Goal: Information Seeking & Learning: Find specific fact

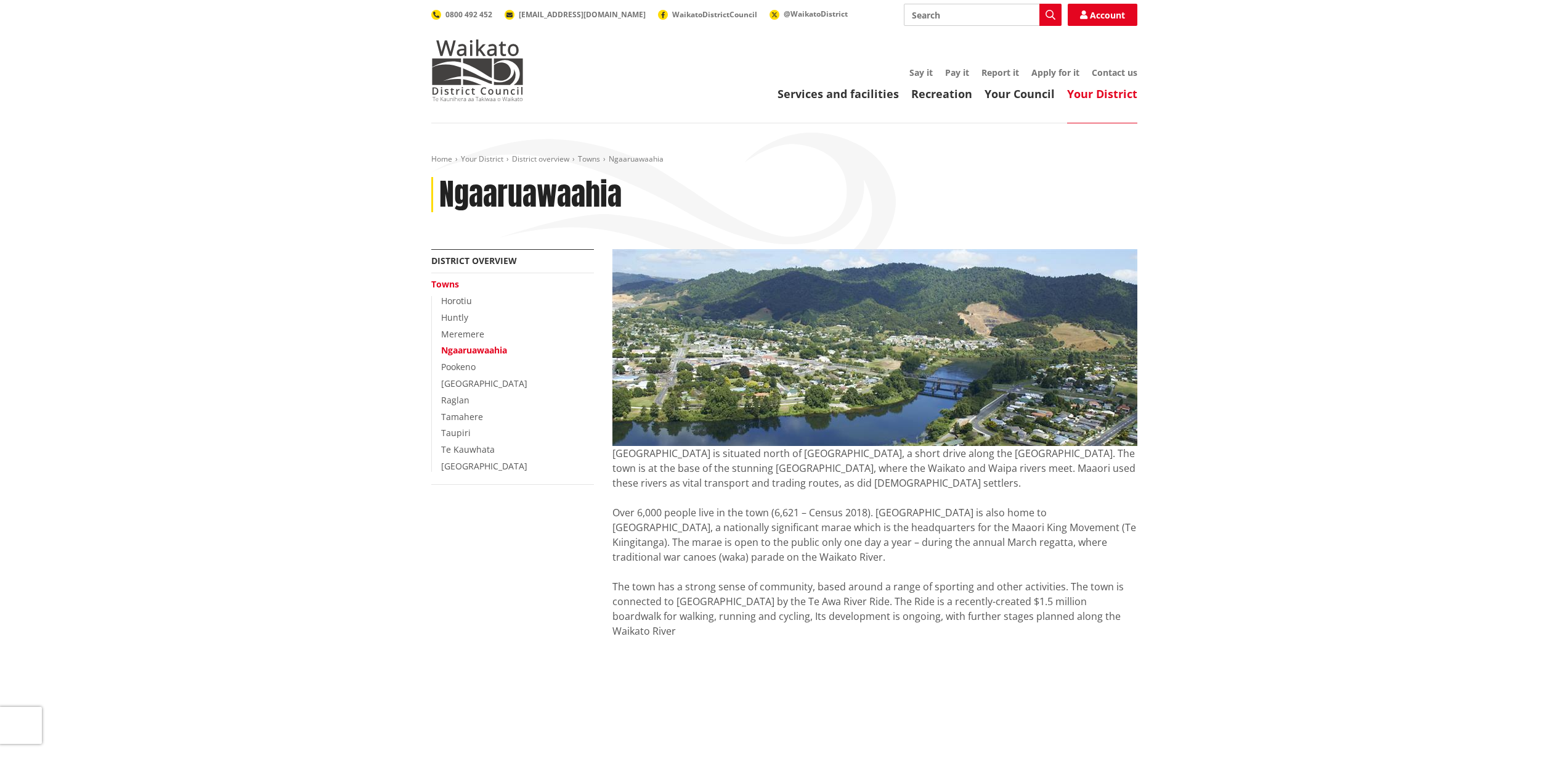
click at [480, 195] on h1 "Ngaaruawaahia" at bounding box center [530, 194] width 182 height 36
drag, startPoint x: 1263, startPoint y: 419, endPoint x: 1065, endPoint y: 30, distance: 436.5
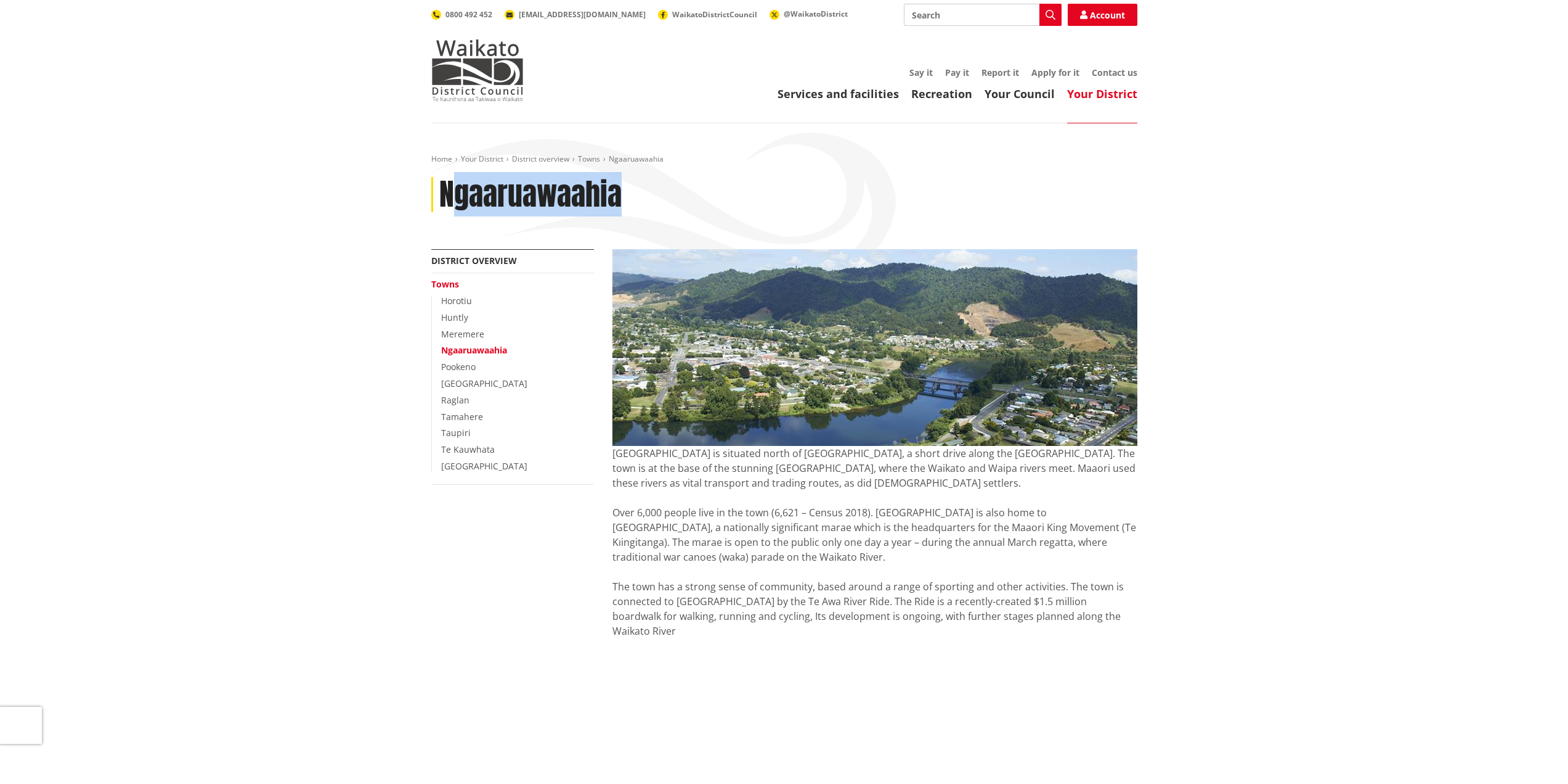
drag, startPoint x: 637, startPoint y: 196, endPoint x: 447, endPoint y: 196, distance: 190.0
click at [447, 196] on div "Ngaaruawaahia" at bounding box center [784, 194] width 706 height 36
click at [436, 198] on div "Ngaaruawaahia" at bounding box center [784, 194] width 706 height 36
copy h1 "Ngaaruawaahia"
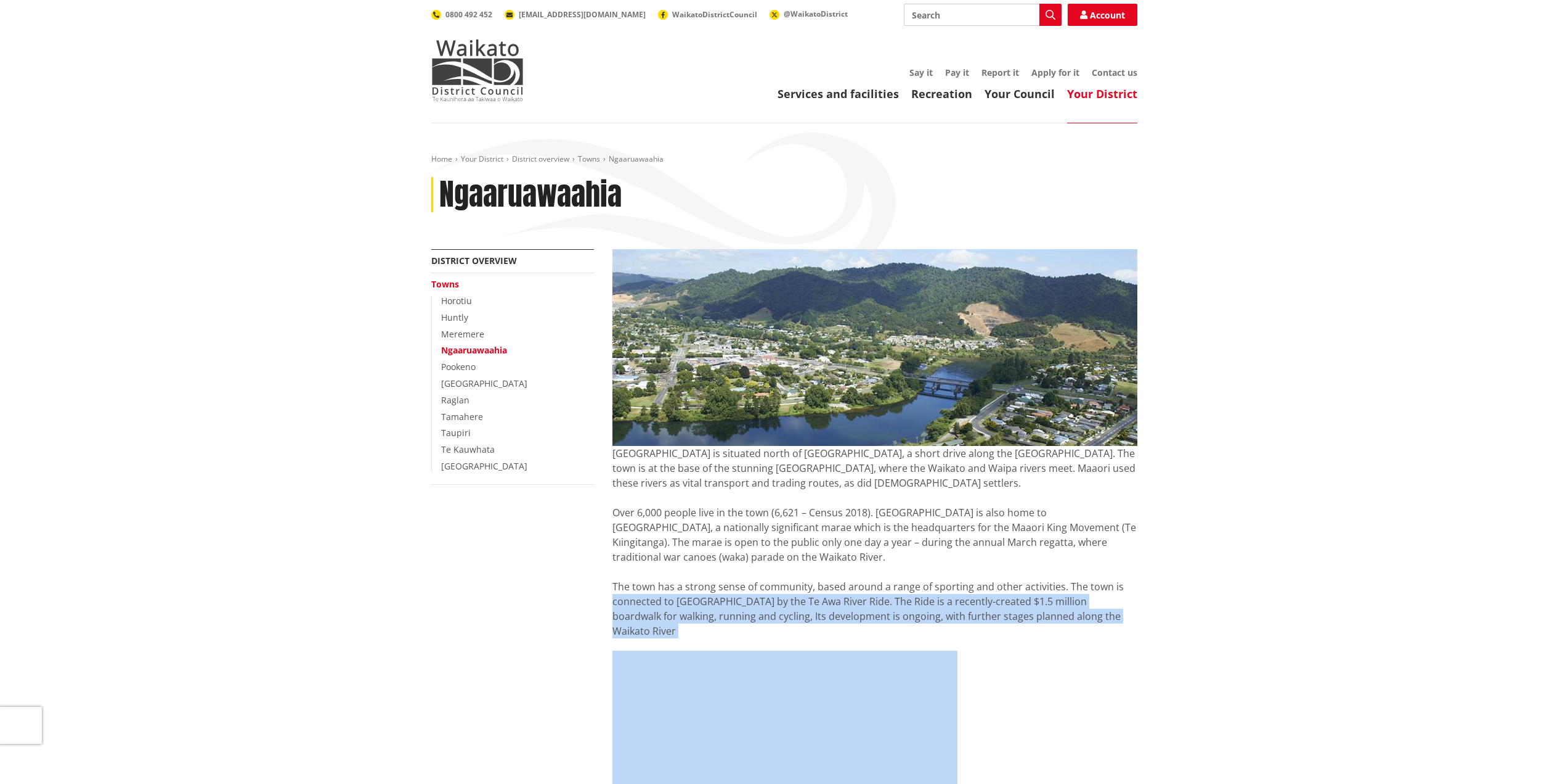
drag, startPoint x: 1518, startPoint y: 667, endPoint x: 1421, endPoint y: 585, distance: 127.0
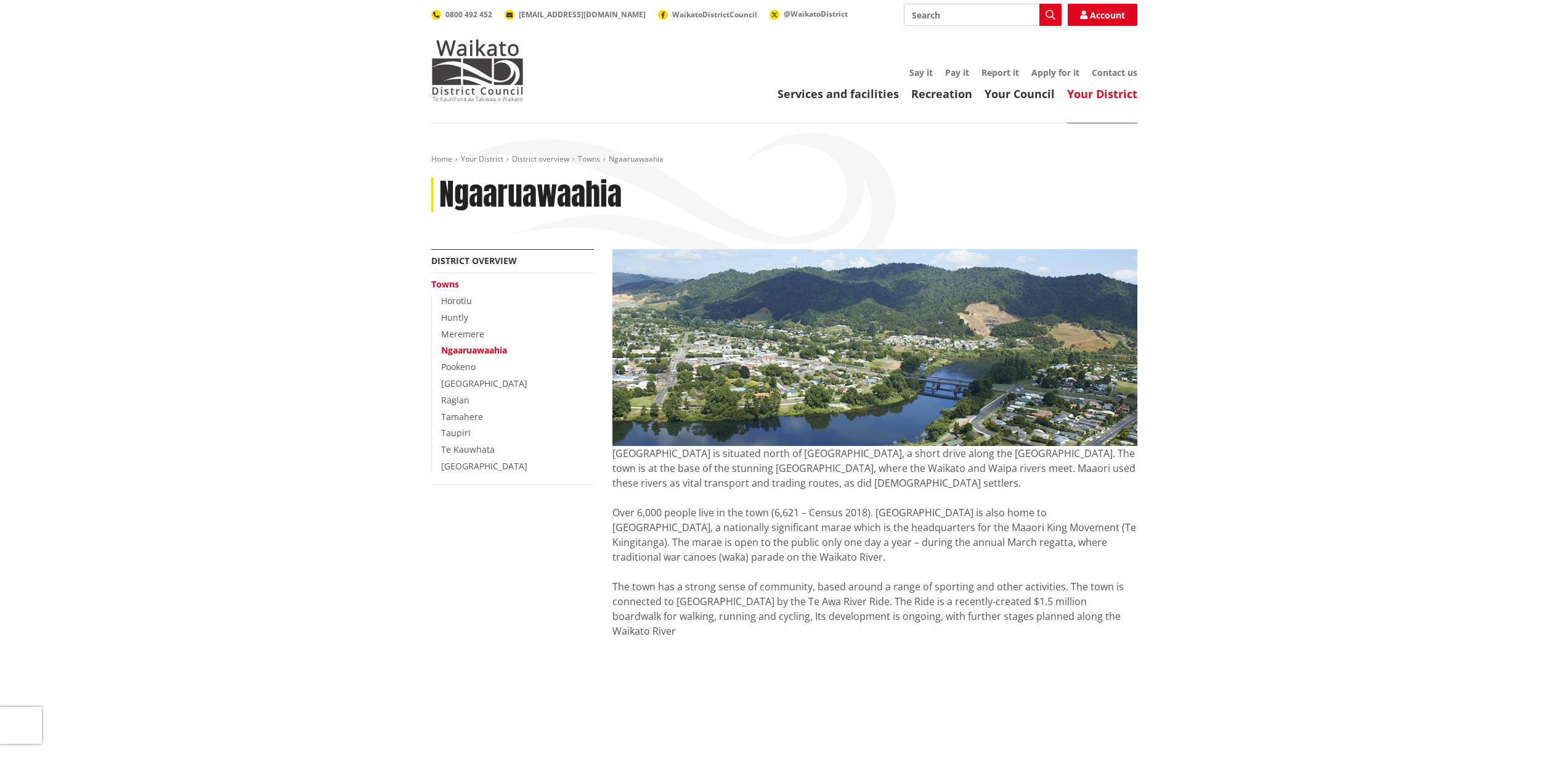
click at [1060, 179] on div "Ngaaruawaahia" at bounding box center [784, 194] width 706 height 36
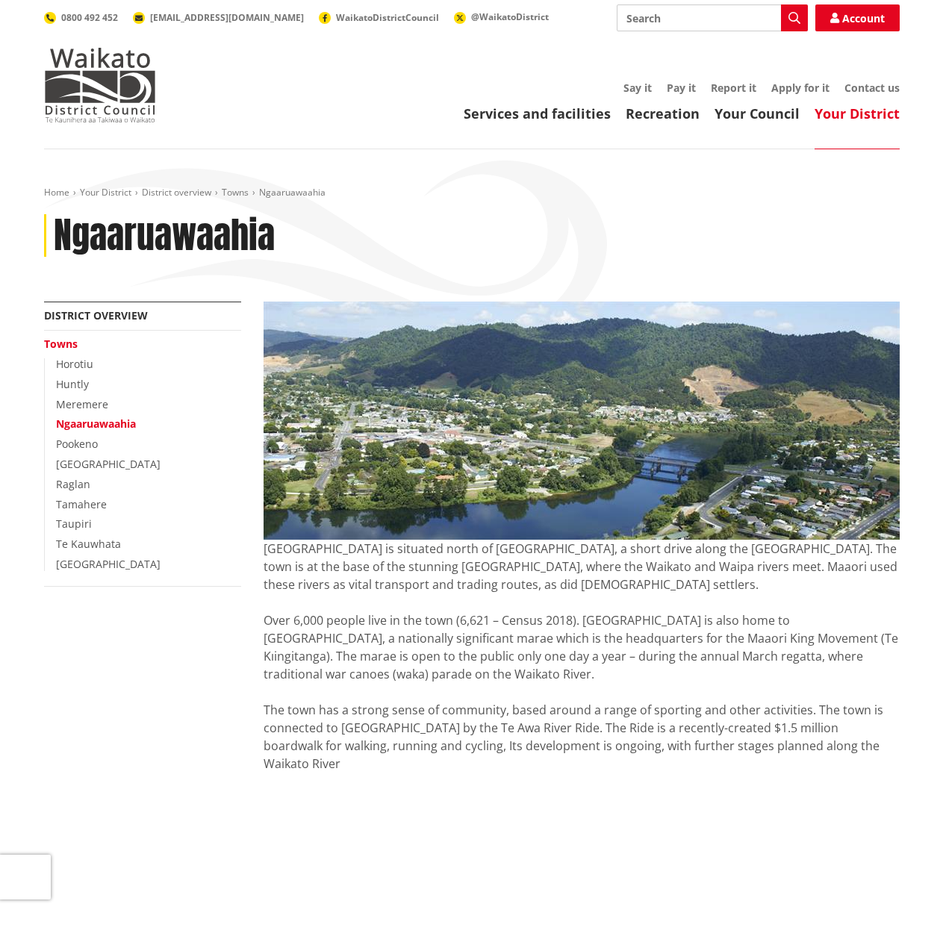
drag, startPoint x: 697, startPoint y: 260, endPoint x: 934, endPoint y: 253, distance: 236.7
click at [699, 262] on div "Home Your District District overview Towns [GEOGRAPHIC_DATA] [GEOGRAPHIC_DATA]" at bounding box center [472, 244] width 878 height 115
